Goal: Information Seeking & Learning: Learn about a topic

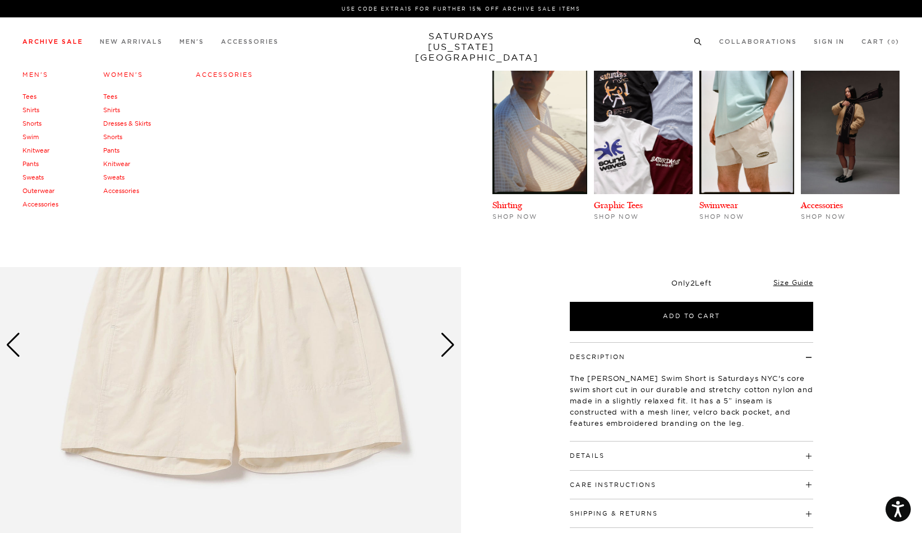
click at [35, 76] on link "Men's" at bounding box center [35, 75] width 26 height 8
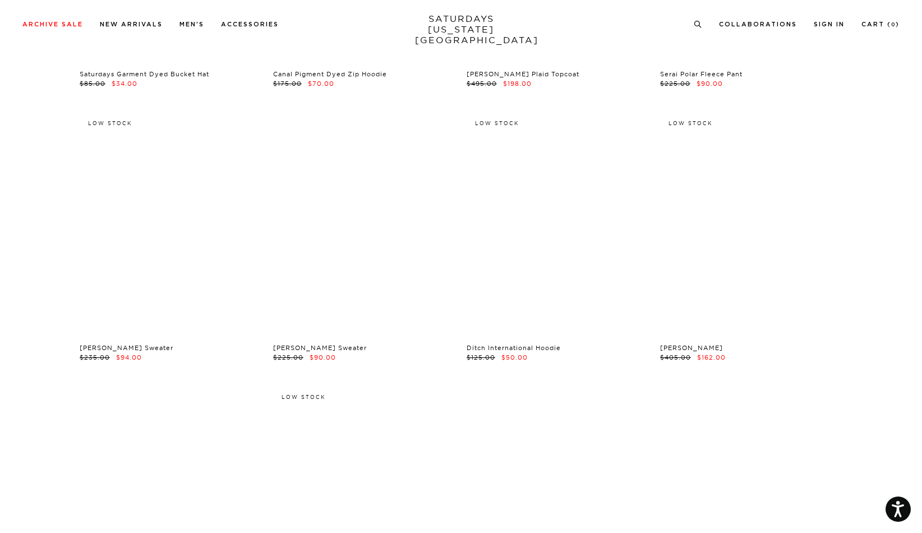
scroll to position [14816, 0]
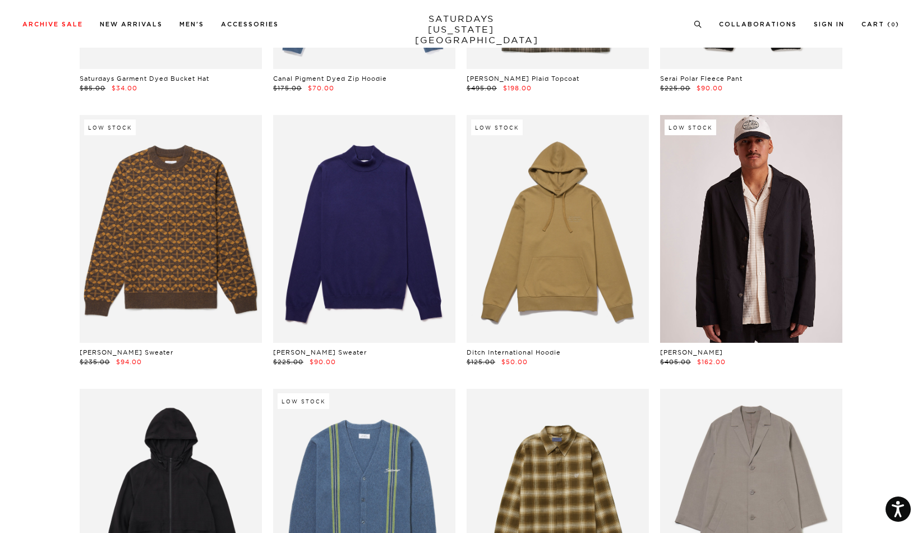
click at [719, 186] on link at bounding box center [751, 229] width 182 height 228
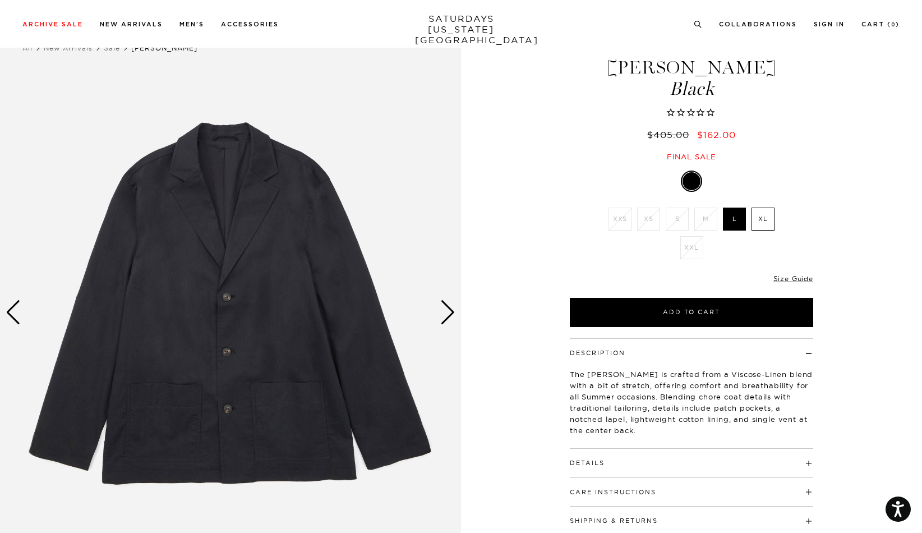
scroll to position [14, 0]
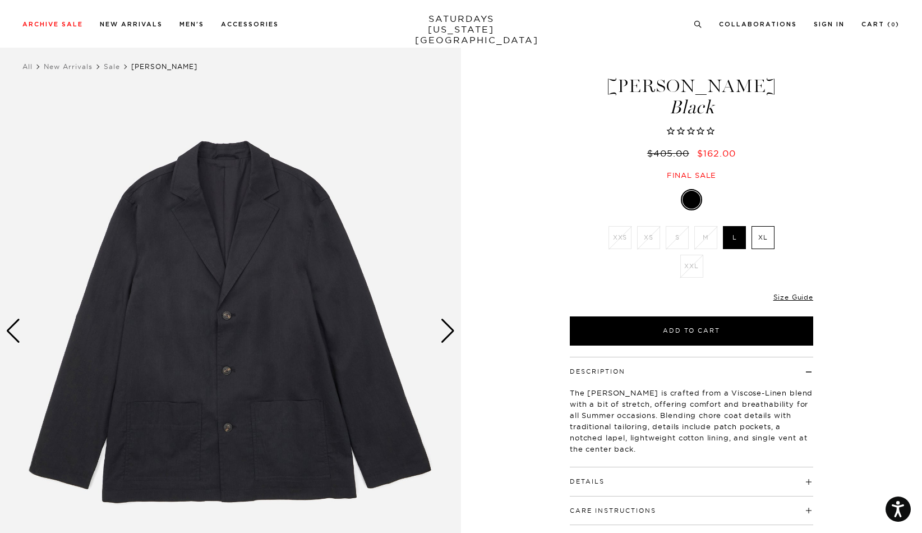
drag, startPoint x: 609, startPoint y: 88, endPoint x: 657, endPoint y: 91, distance: 48.3
click at [657, 91] on h1 "[PERSON_NAME] [PERSON_NAME]" at bounding box center [691, 97] width 247 height 40
copy h1 "[PERSON_NAME]"
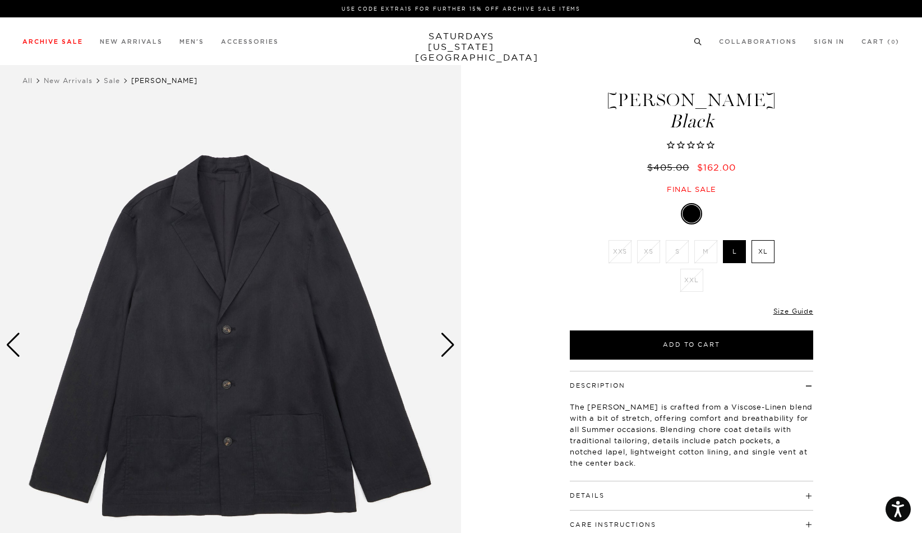
click at [697, 40] on icon at bounding box center [698, 41] width 8 height 7
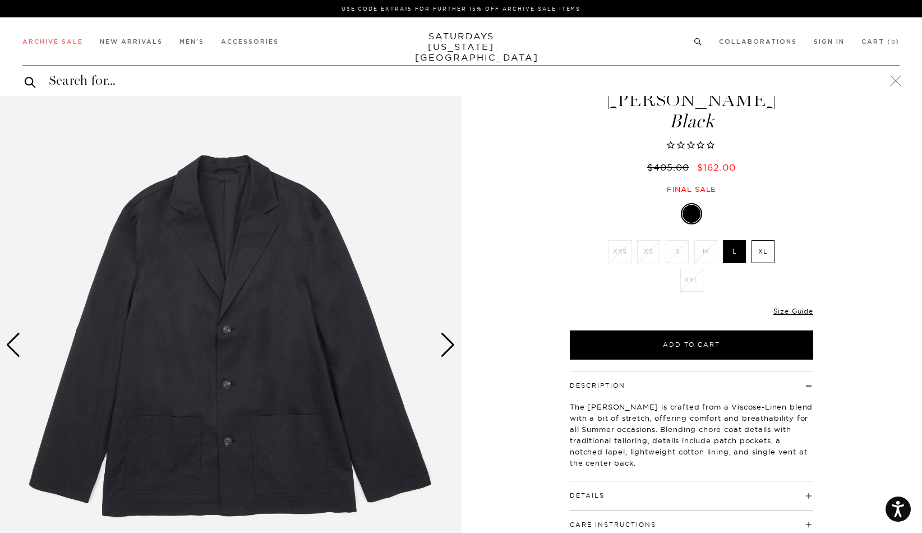
paste input "Mirza"
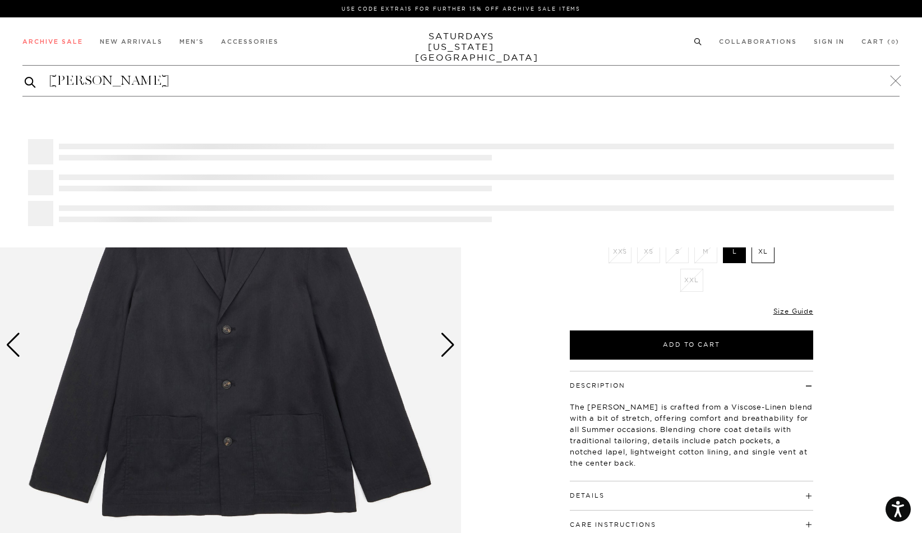
type input "Mirza"
click at [25, 75] on button "submit" at bounding box center [30, 81] width 11 height 13
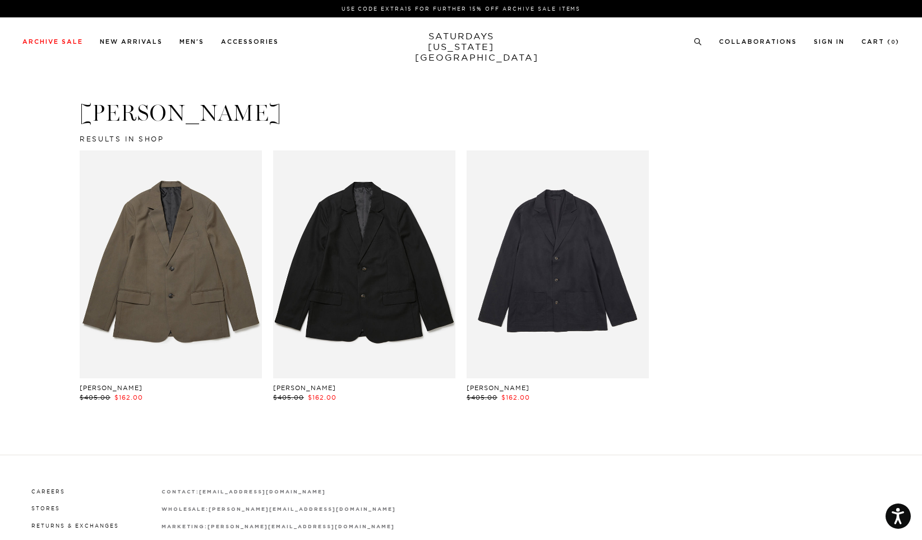
click at [355, 265] on link at bounding box center [364, 264] width 182 height 228
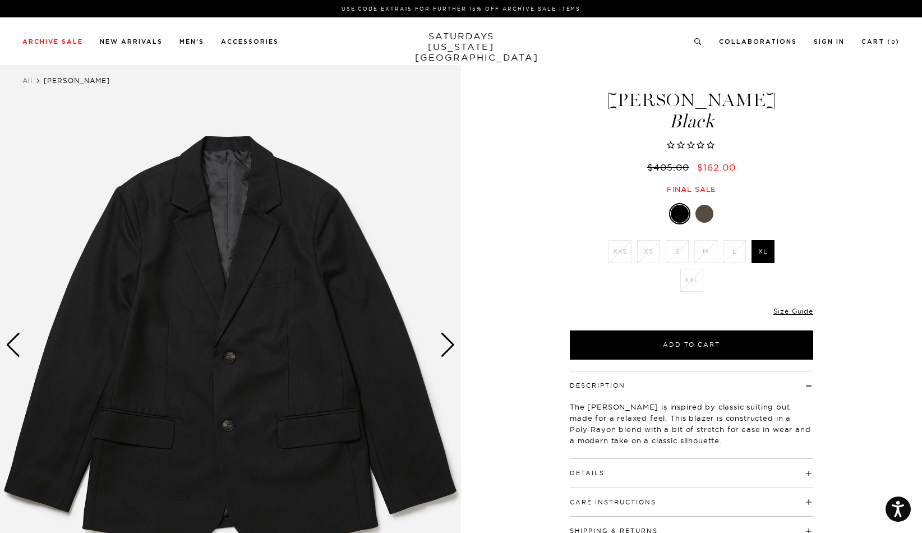
click at [699, 211] on div at bounding box center [704, 214] width 18 height 18
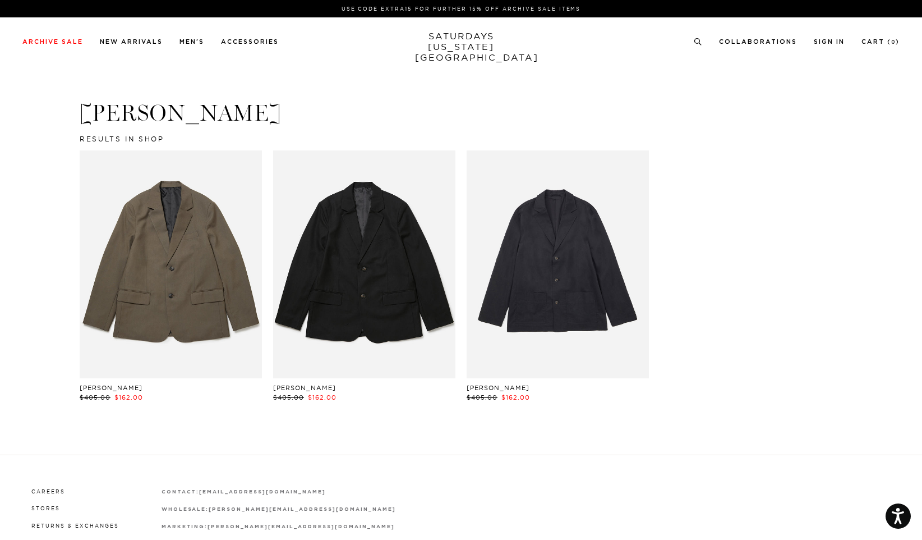
click at [569, 270] on link at bounding box center [558, 264] width 182 height 228
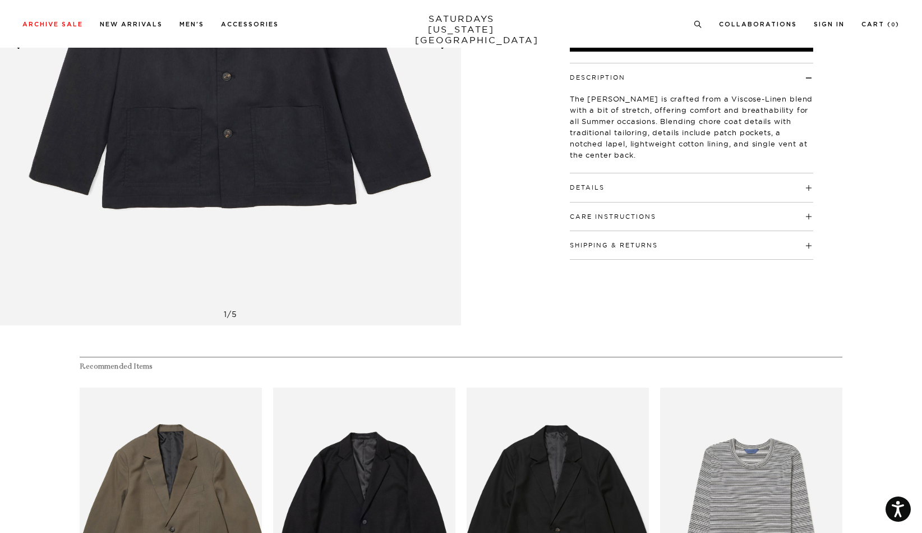
scroll to position [282, 0]
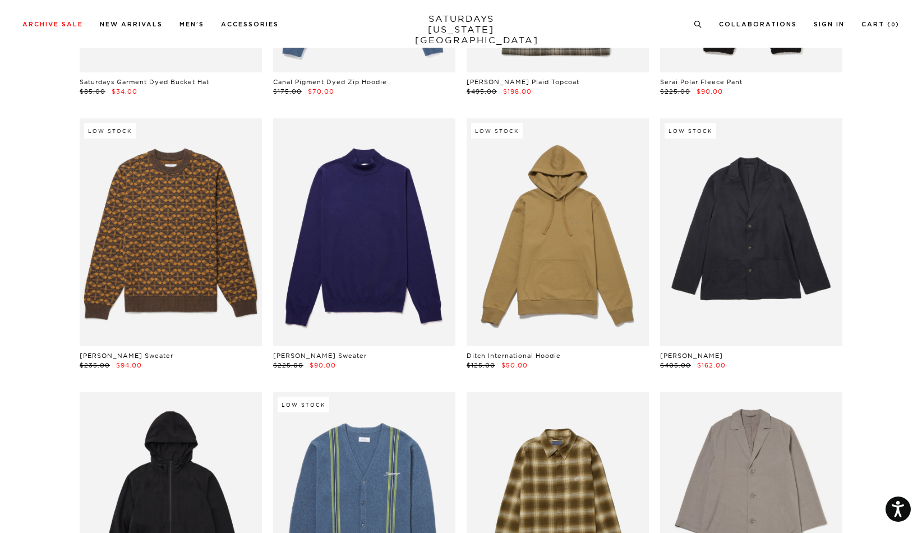
scroll to position [14794, 0]
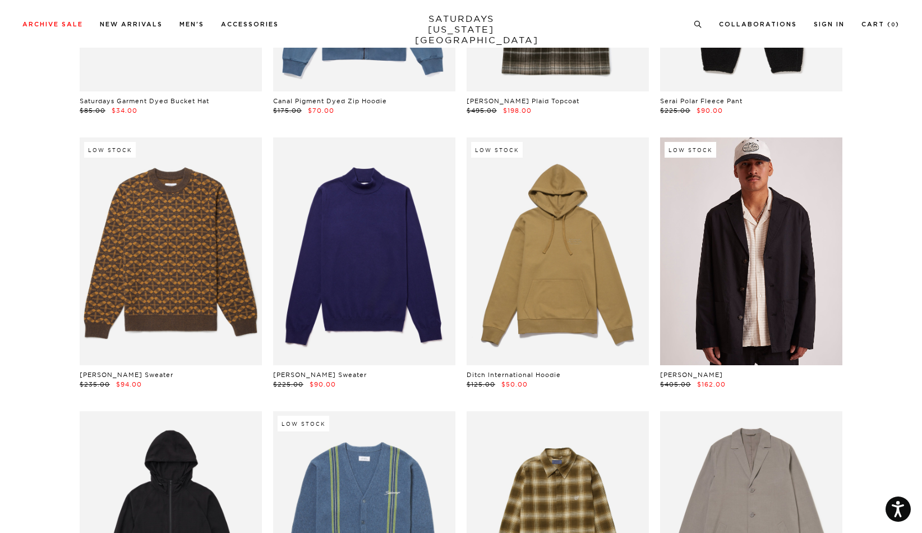
click at [736, 261] on link at bounding box center [751, 251] width 182 height 228
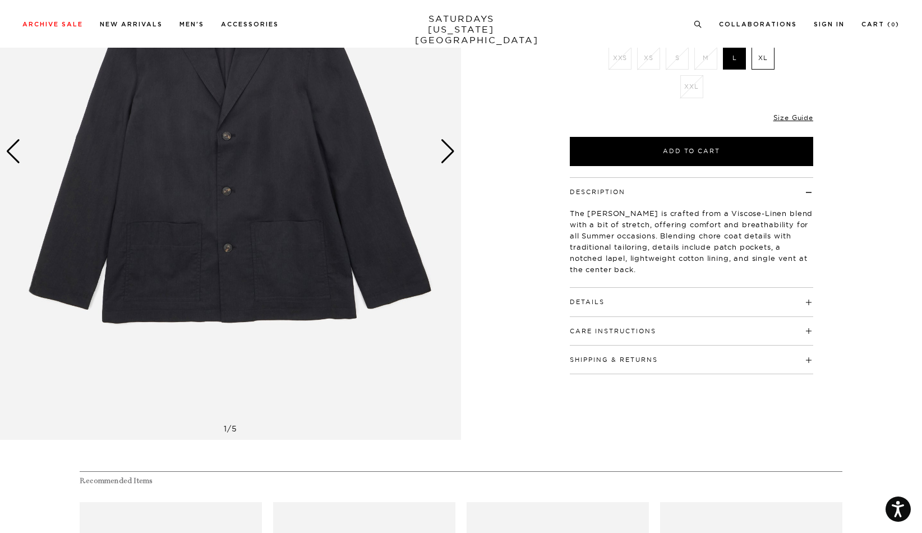
scroll to position [236, 0]
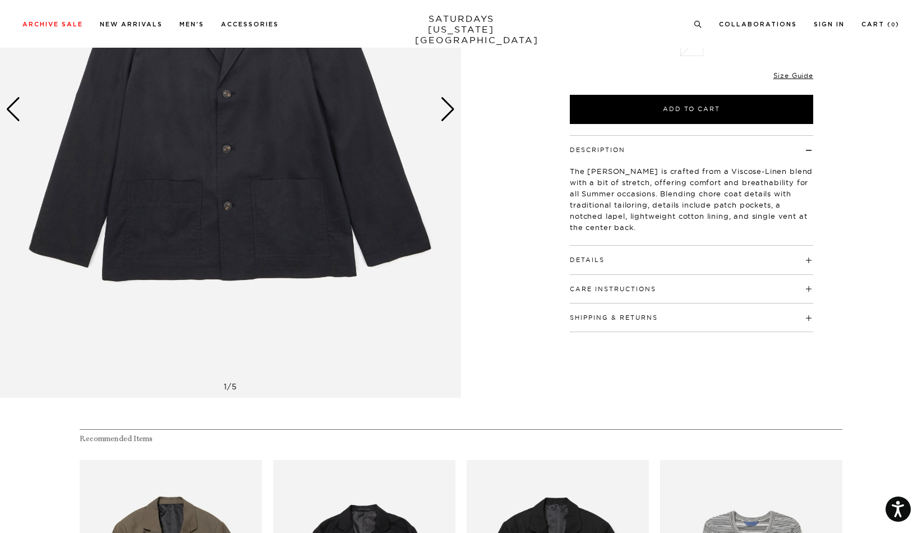
click at [604, 265] on div "Details 39% Viscose, 35% Linen, 3% PU 2 branded horn button front closure Lapel…" at bounding box center [691, 260] width 243 height 29
click at [594, 261] on button "Details" at bounding box center [587, 260] width 35 height 6
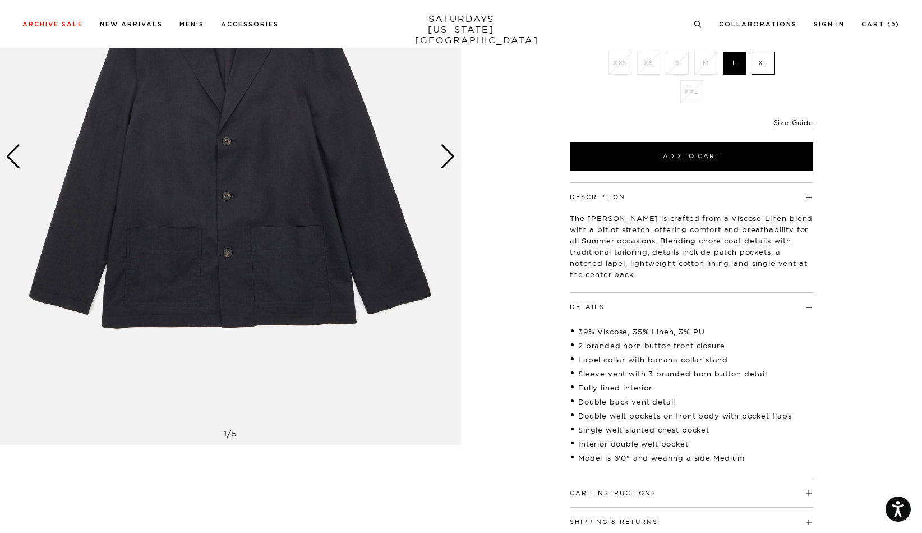
scroll to position [179, 0]
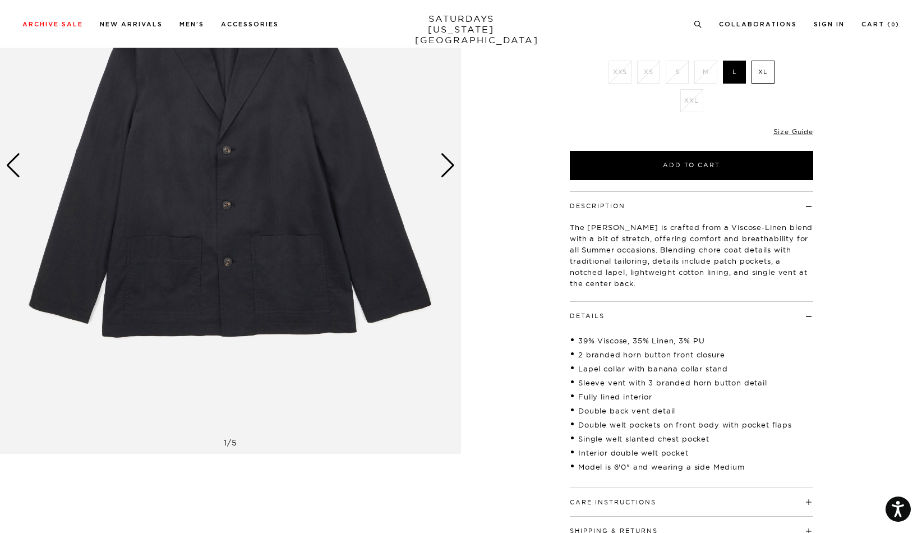
click at [451, 164] on div "Next slide" at bounding box center [447, 165] width 15 height 25
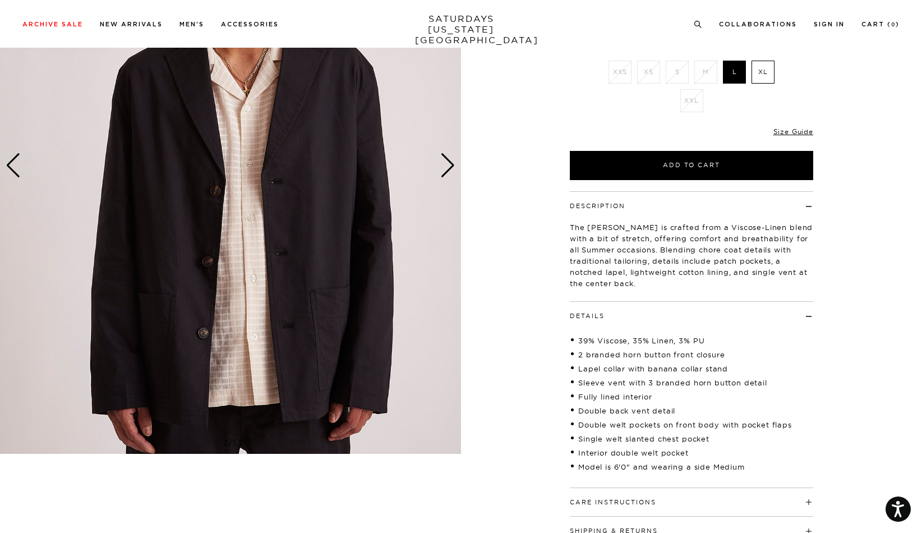
click at [451, 164] on div "Next slide" at bounding box center [447, 165] width 15 height 25
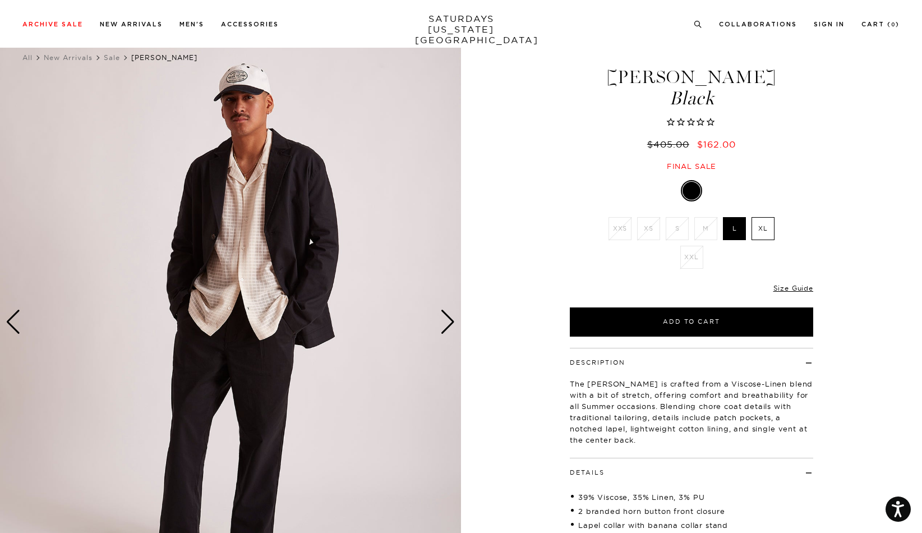
scroll to position [0, 0]
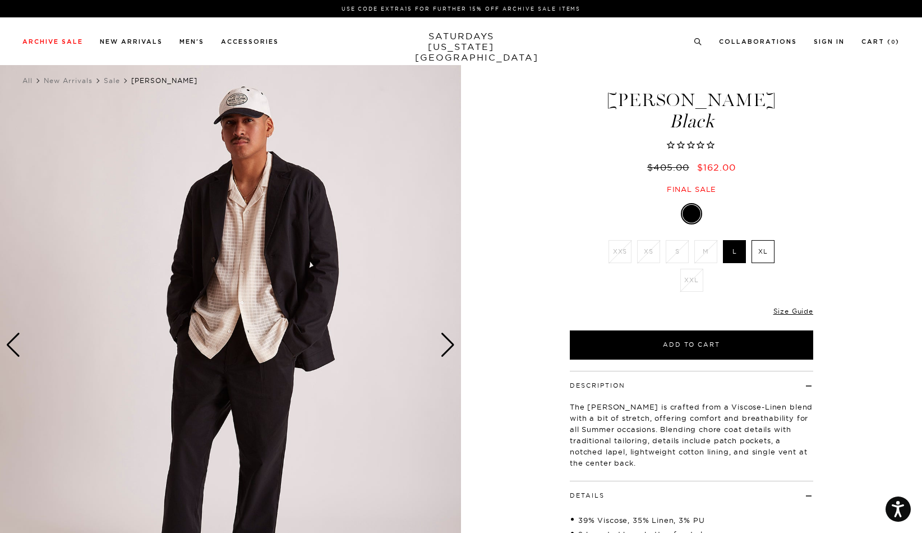
drag, startPoint x: 721, startPoint y: 123, endPoint x: 617, endPoint y: 96, distance: 107.2
click at [617, 96] on h1 "[PERSON_NAME] [PERSON_NAME]" at bounding box center [691, 111] width 247 height 40
copy h1 "[PERSON_NAME] [PERSON_NAME]"
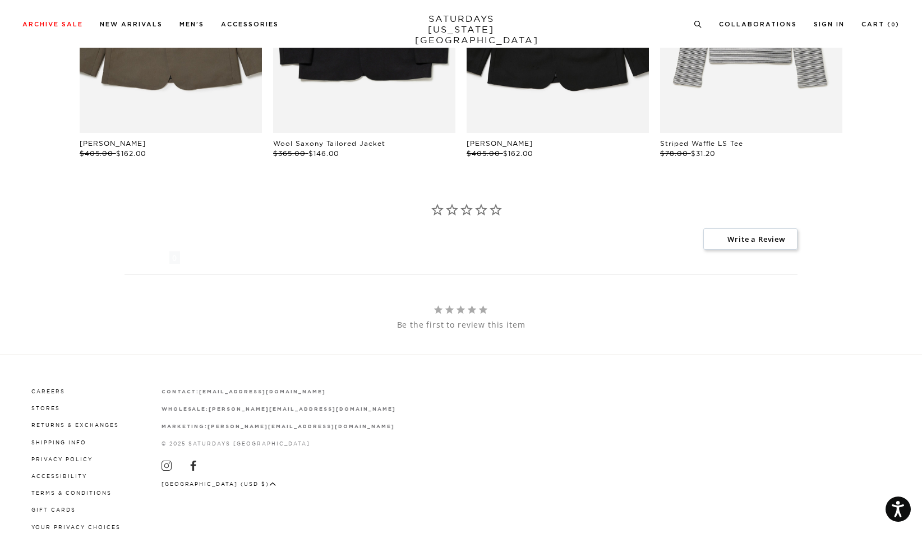
scroll to position [959, 0]
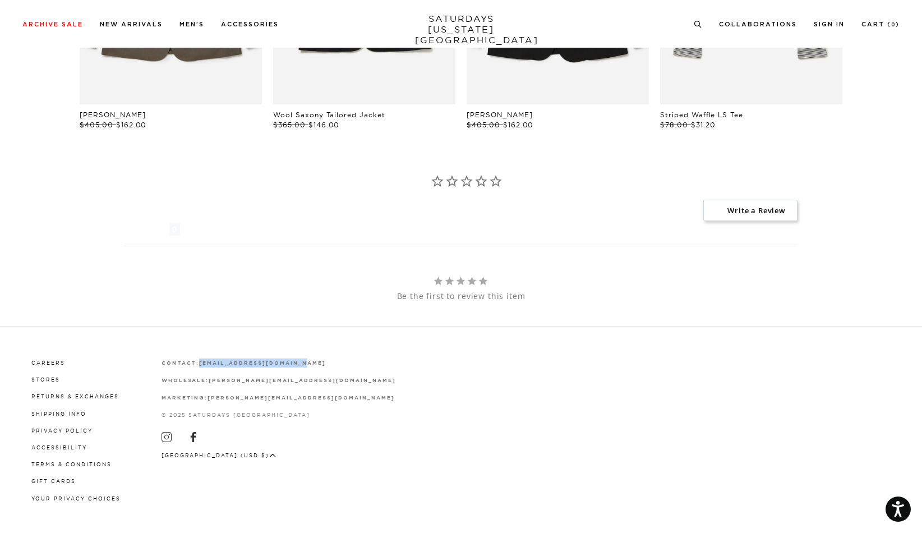
drag, startPoint x: 314, startPoint y: 359, endPoint x: 197, endPoint y: 362, distance: 116.1
click at [197, 362] on p "contact: [EMAIL_ADDRESS][DOMAIN_NAME]" at bounding box center [279, 362] width 234 height 9
copy strong "[EMAIL_ADDRESS][DOMAIN_NAME]"
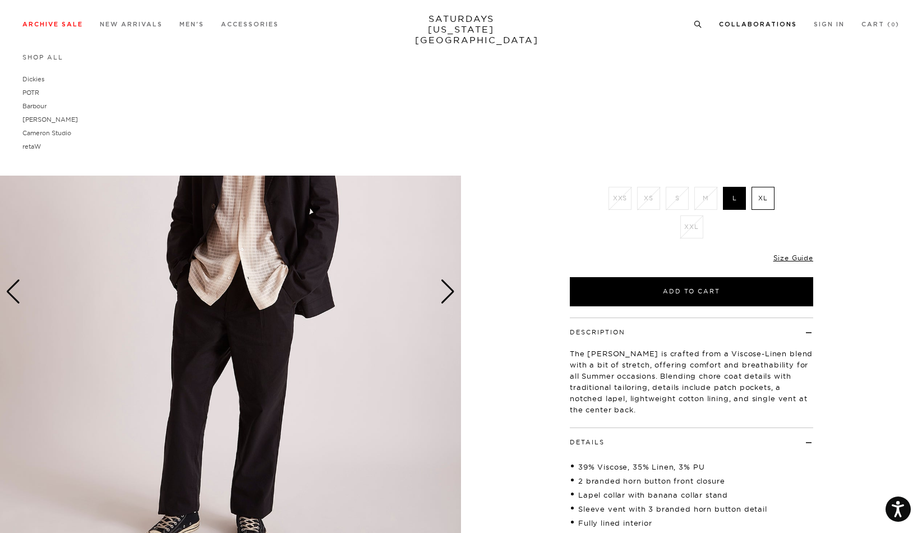
scroll to position [0, 0]
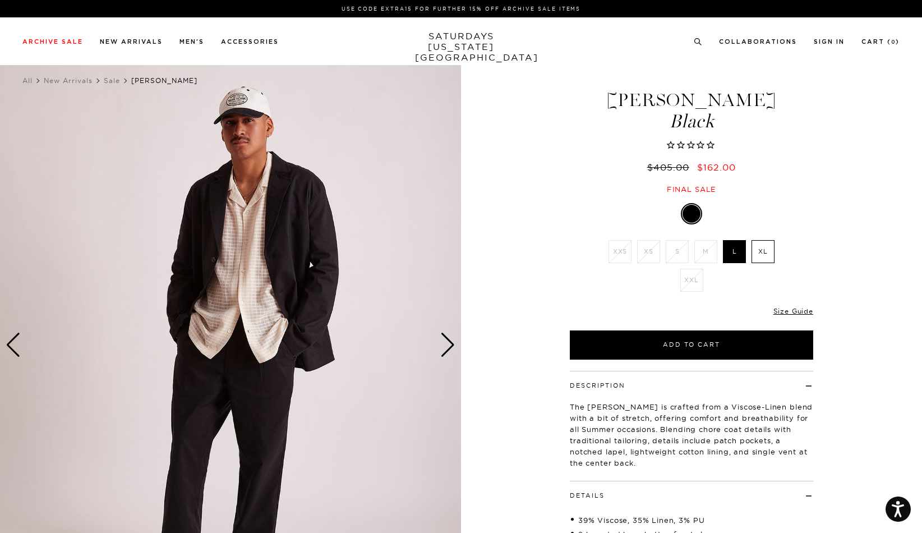
drag, startPoint x: 773, startPoint y: 102, endPoint x: 586, endPoint y: 91, distance: 187.6
click at [586, 91] on h1 "[PERSON_NAME] [PERSON_NAME]" at bounding box center [691, 111] width 247 height 40
copy h1 "[PERSON_NAME]"
